Goal: Navigation & Orientation: Find specific page/section

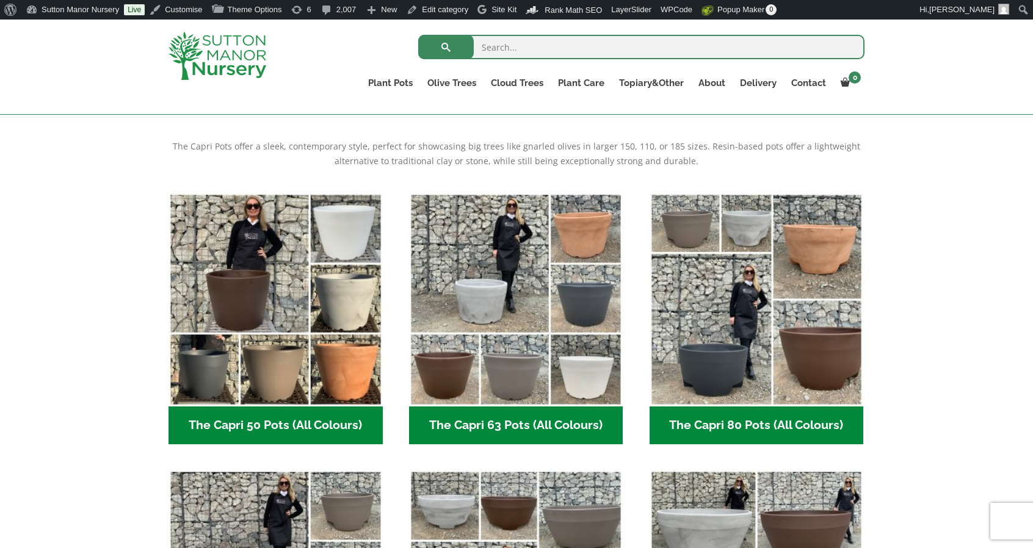
click at [183, 57] on img at bounding box center [218, 56] width 98 height 48
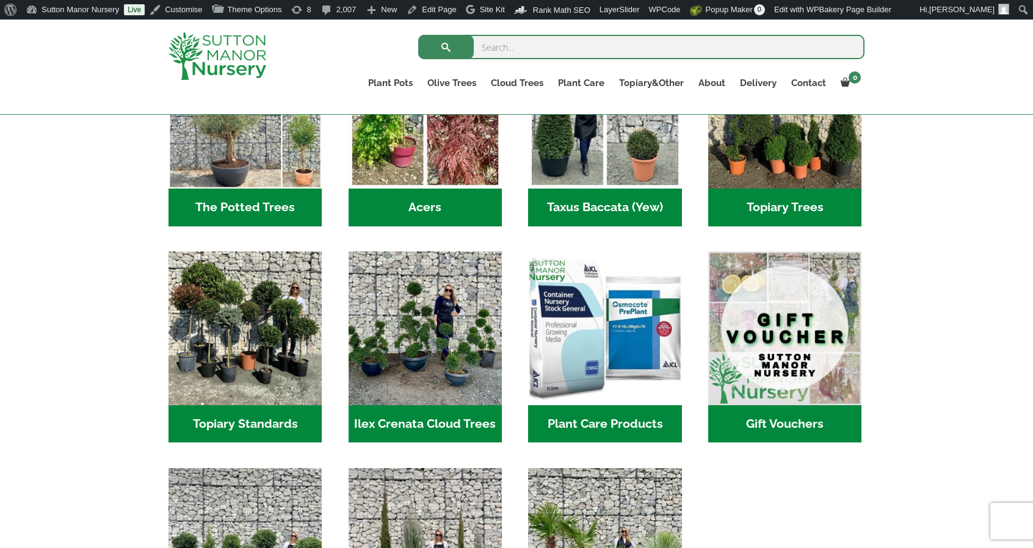
scroll to position [977, 0]
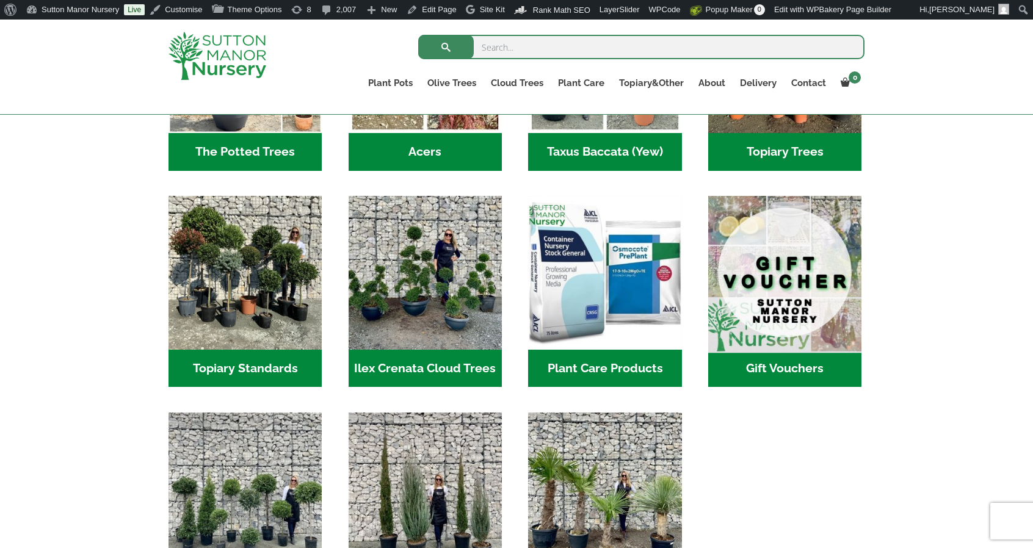
click at [810, 276] on img "Visit product category Gift Vouchers" at bounding box center [785, 272] width 161 height 161
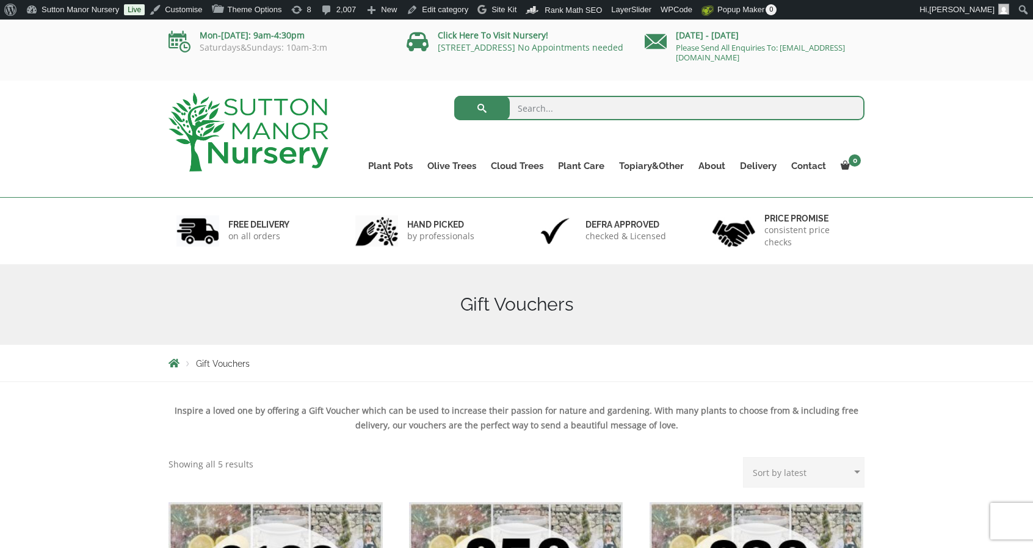
click at [289, 131] on img at bounding box center [249, 132] width 160 height 79
